Goal: Transaction & Acquisition: Purchase product/service

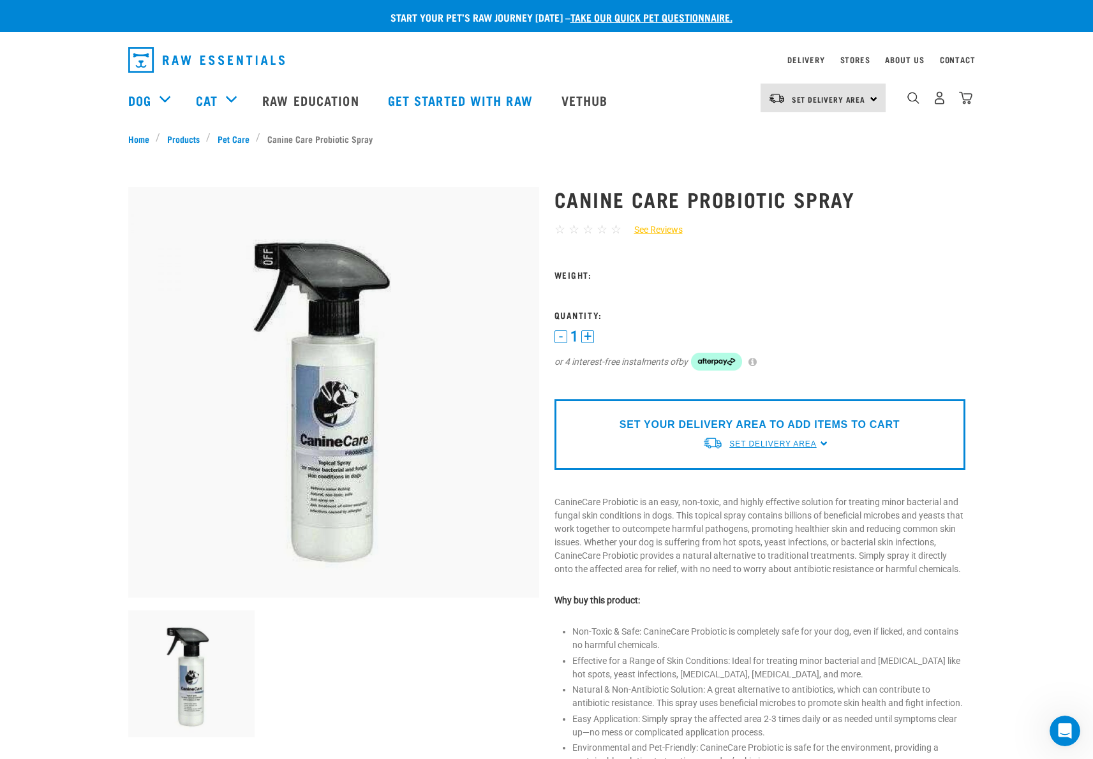
click at [800, 444] on span "Set Delivery Area" at bounding box center [772, 443] width 87 height 9
click at [766, 470] on link "[GEOGRAPHIC_DATA]" at bounding box center [765, 473] width 127 height 21
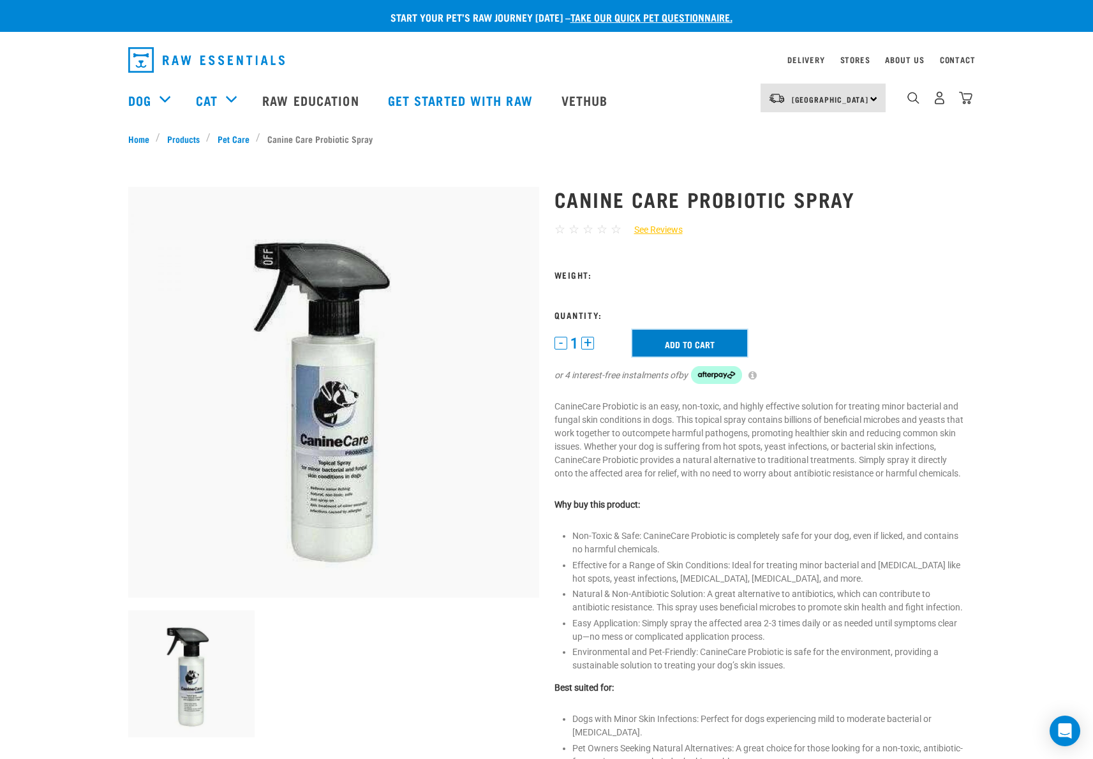
click at [701, 341] on input "Add to cart" at bounding box center [689, 343] width 115 height 27
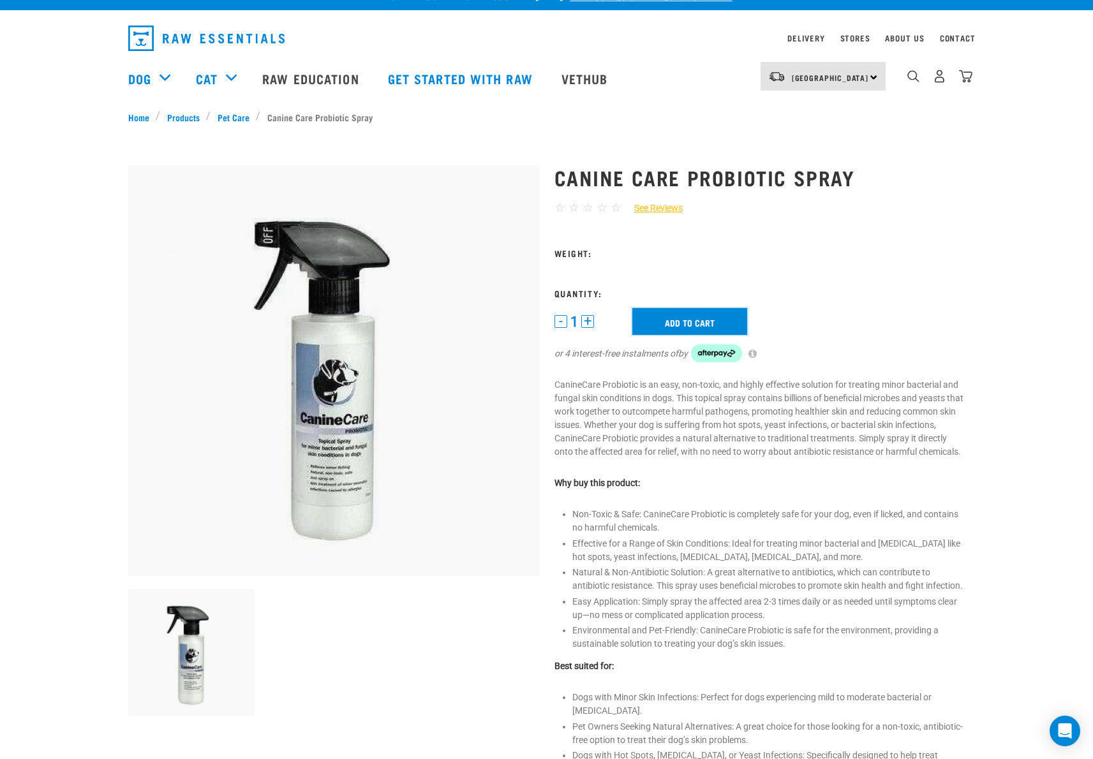
scroll to position [36, 0]
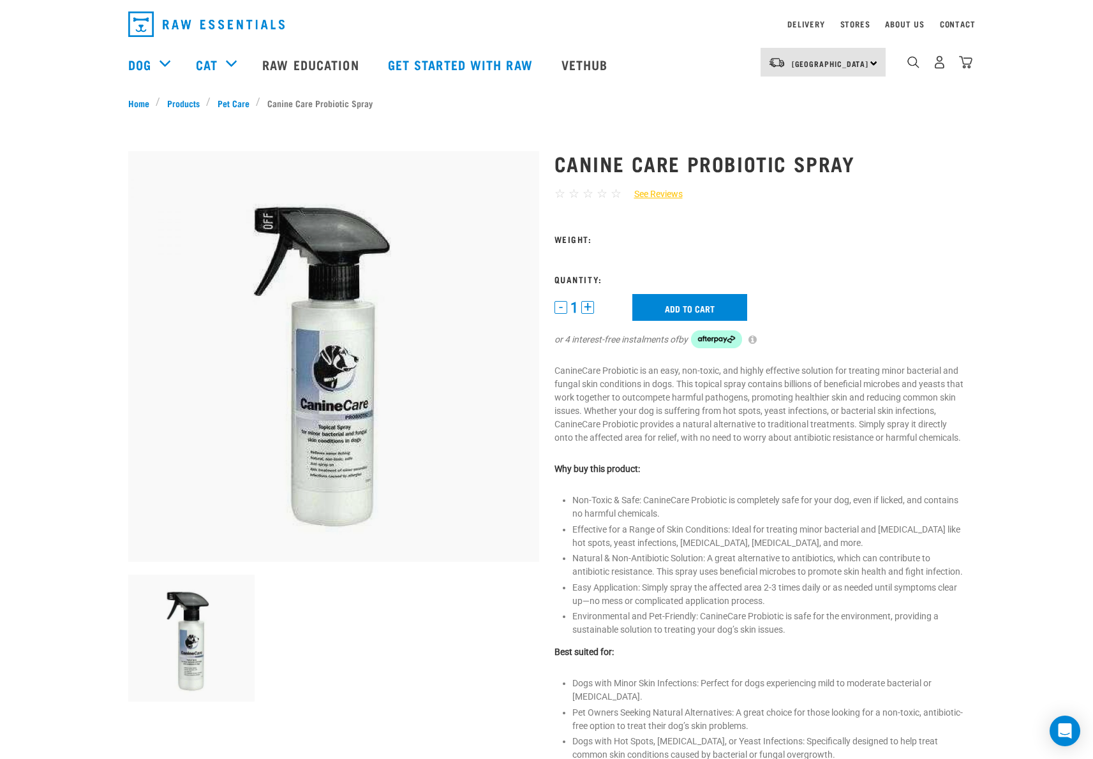
click at [172, 643] on img at bounding box center [191, 638] width 127 height 127
click at [577, 244] on form "1" at bounding box center [759, 299] width 411 height 130
click at [580, 235] on h3 "Weight:" at bounding box center [759, 239] width 411 height 10
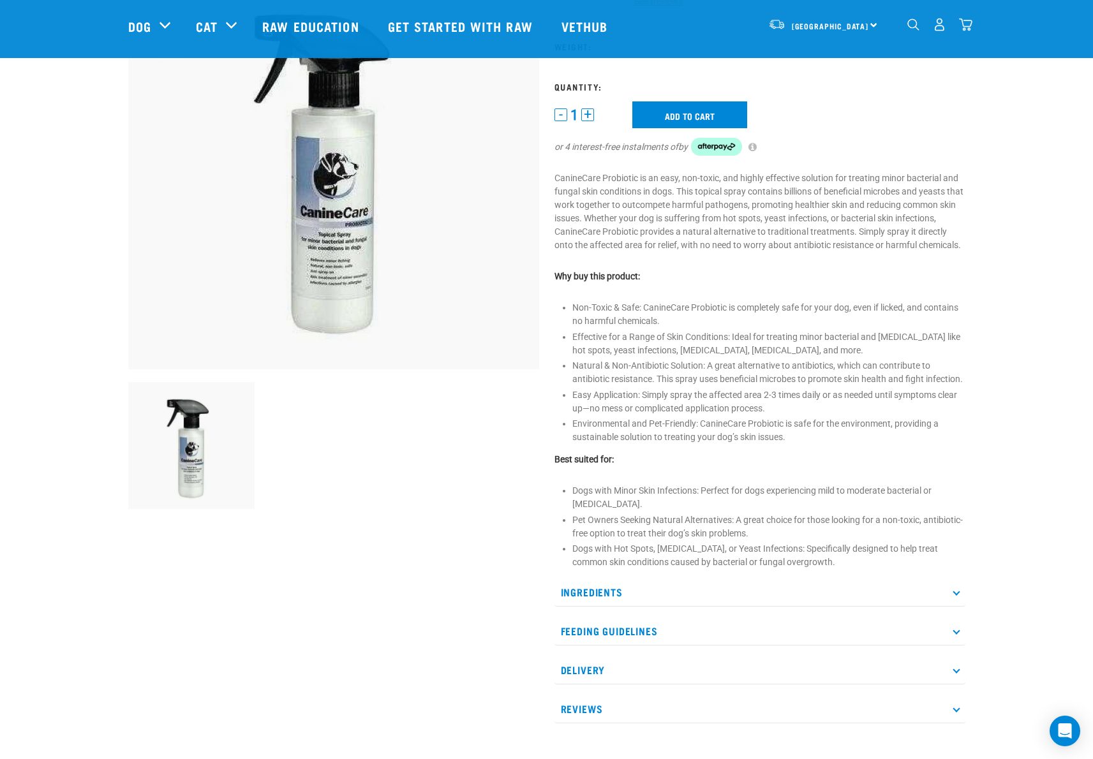
scroll to position [0, 0]
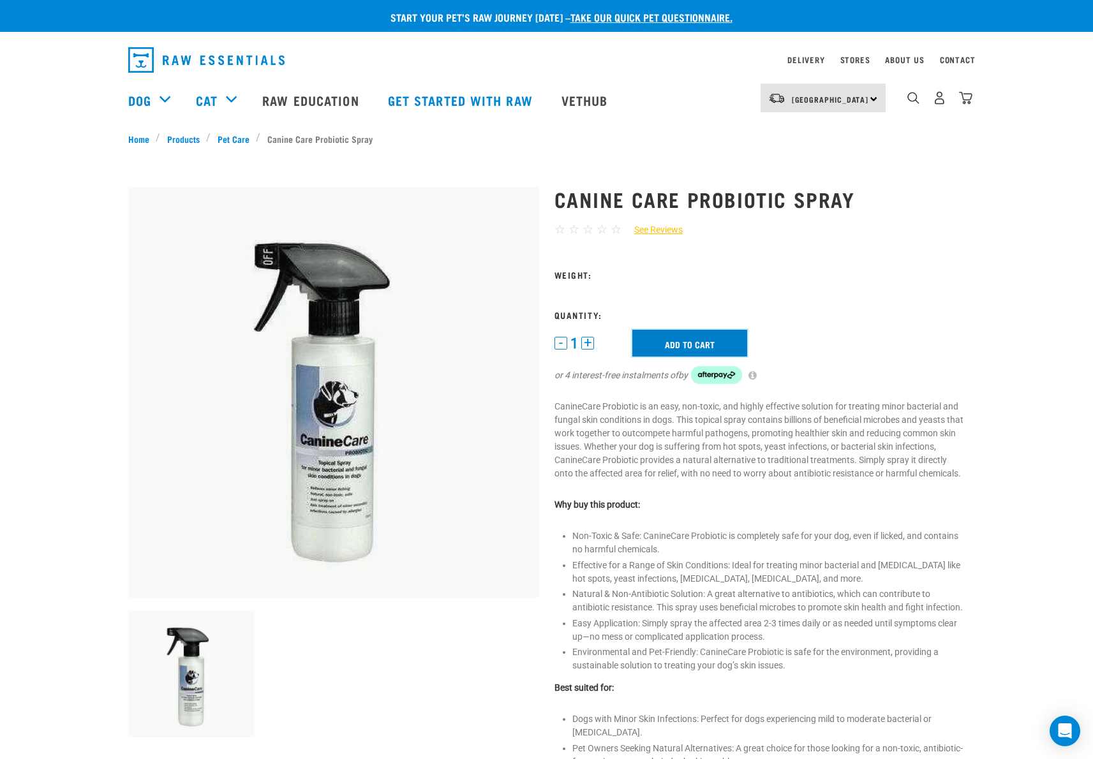
click at [698, 351] on input "Add to cart" at bounding box center [689, 343] width 115 height 27
click at [226, 140] on link "Pet Care" at bounding box center [232, 138] width 45 height 13
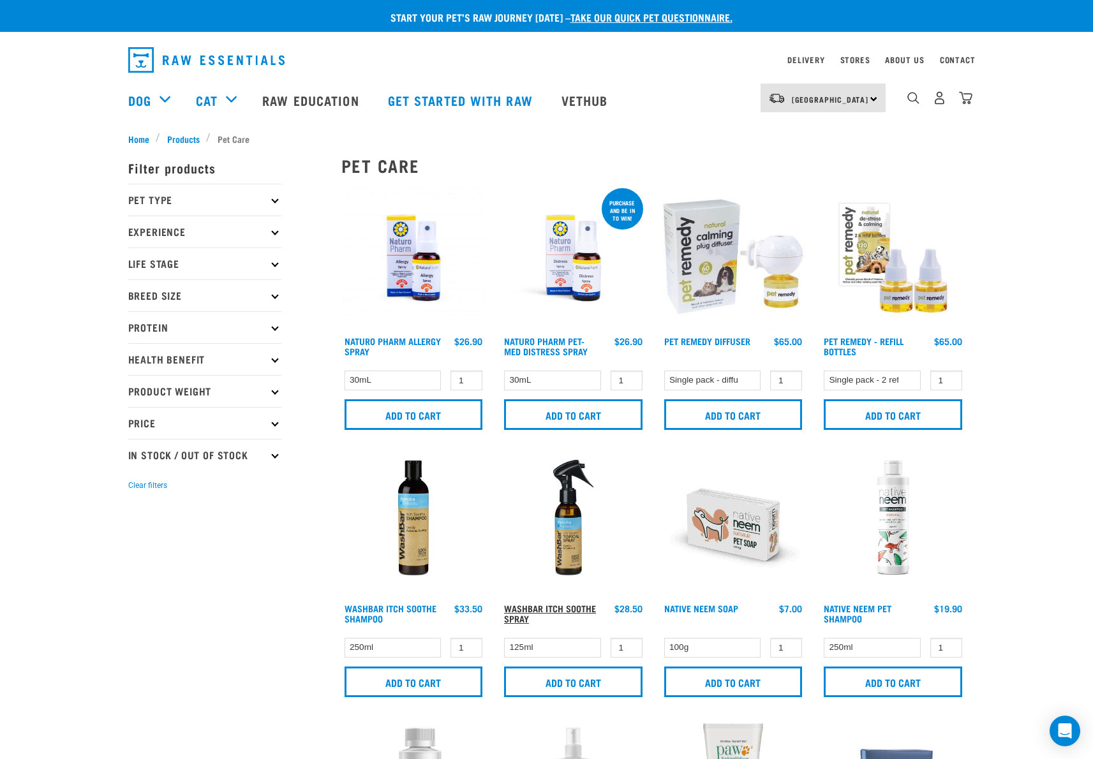
click at [558, 610] on link "WashBar Itch Soothe Spray" at bounding box center [550, 613] width 92 height 15
